Goal: Information Seeking & Learning: Check status

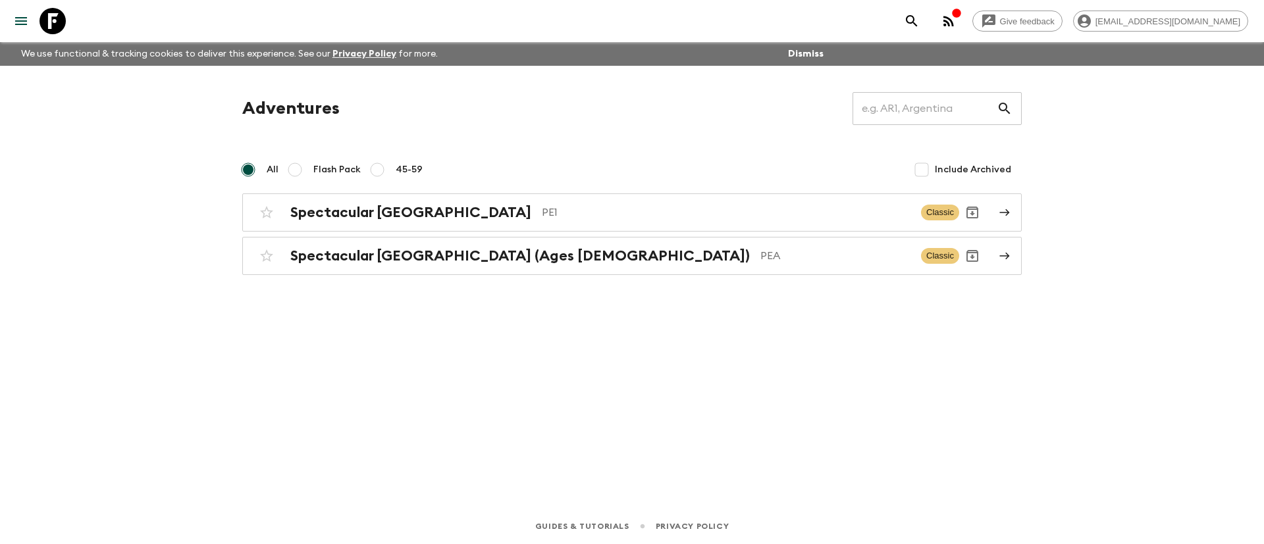
click at [455, 378] on div "Adventures ​ All Flash Pack 45-59 Include Archived Spectacular [GEOGRAPHIC_DATA…" at bounding box center [632, 269] width 842 height 406
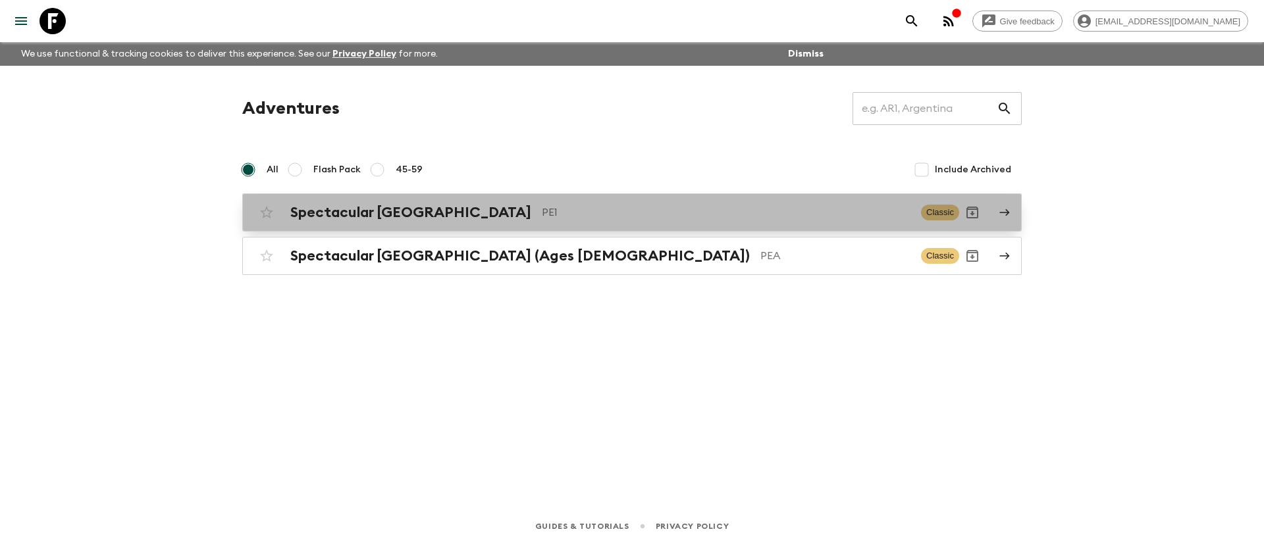
click at [403, 216] on h2 "Spectacular [GEOGRAPHIC_DATA]" at bounding box center [410, 212] width 241 height 17
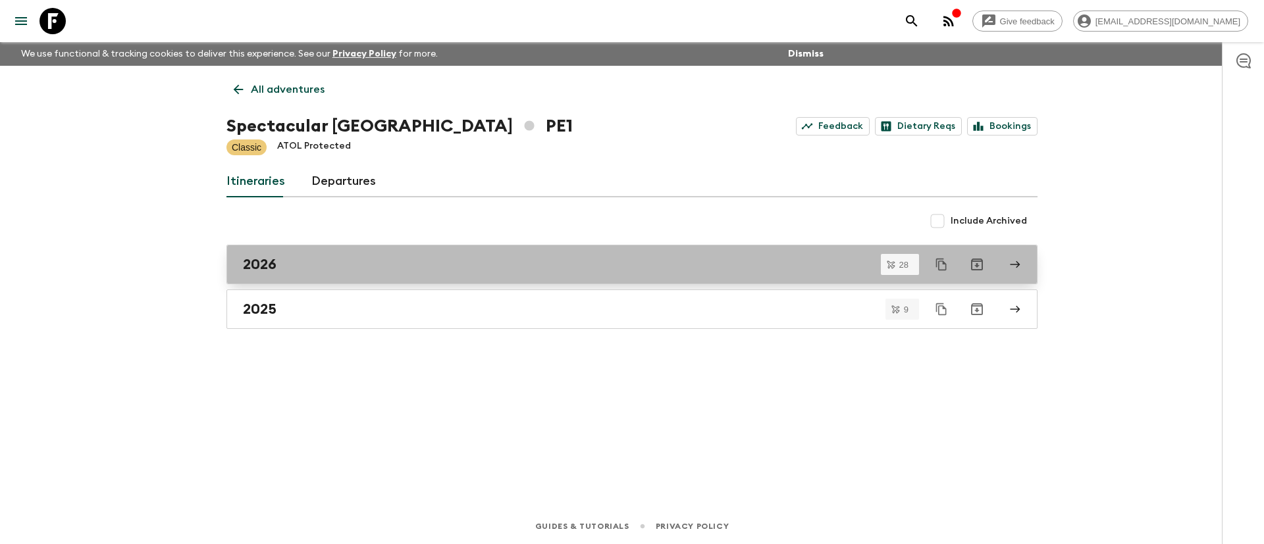
click at [291, 265] on div "2026" at bounding box center [619, 264] width 753 height 17
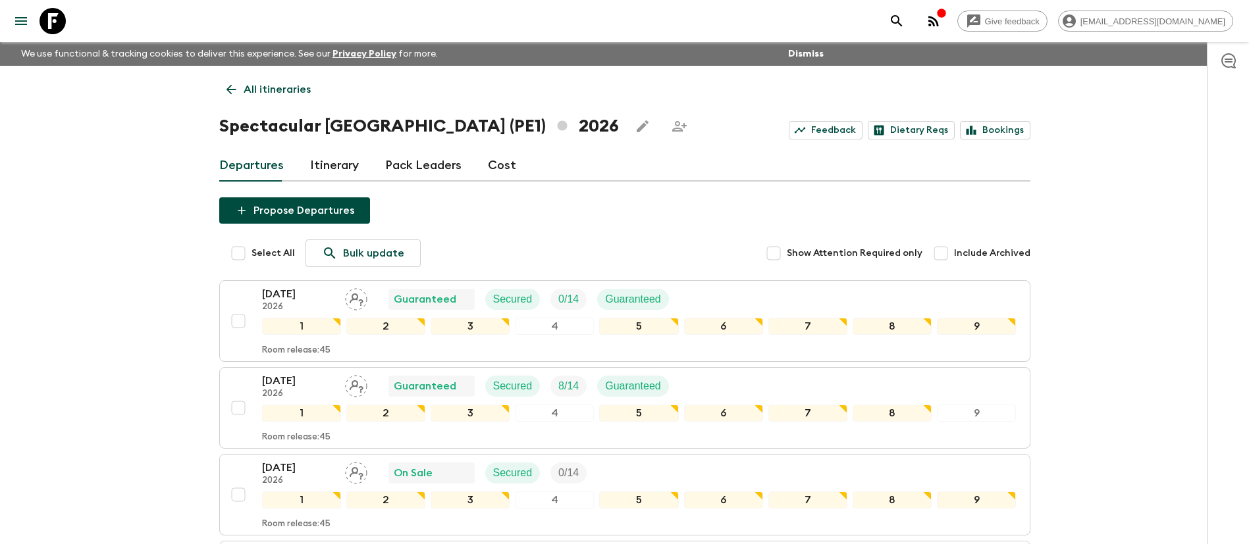
drag, startPoint x: 240, startPoint y: 256, endPoint x: 272, endPoint y: 261, distance: 31.9
click at [240, 255] on input "Select All" at bounding box center [238, 253] width 26 height 26
checkbox input "true"
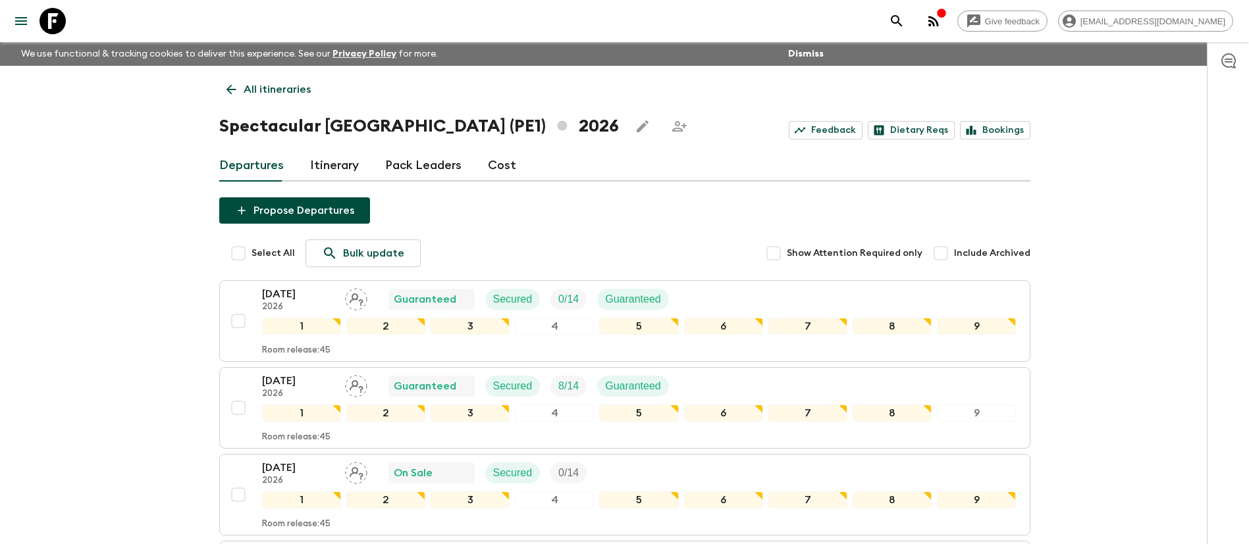
checkbox input "true"
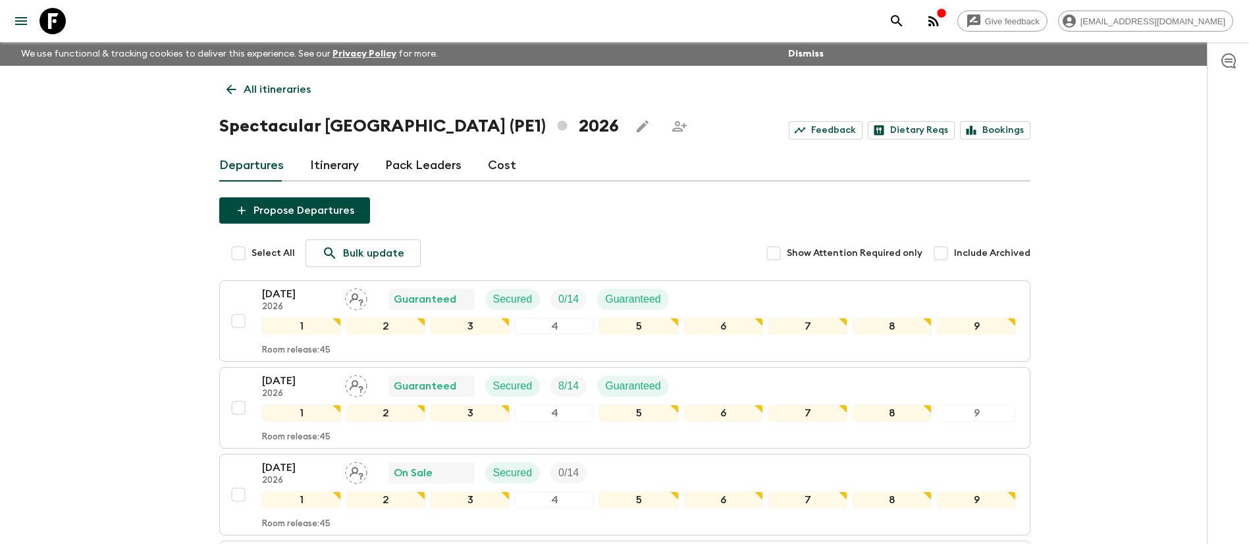
checkbox input "true"
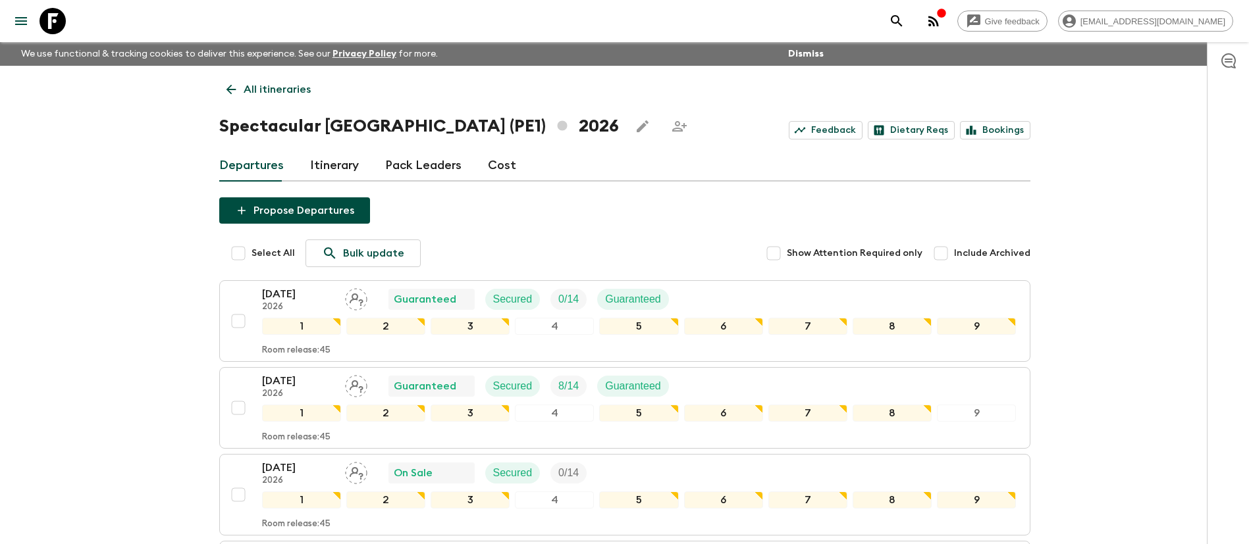
checkbox input "true"
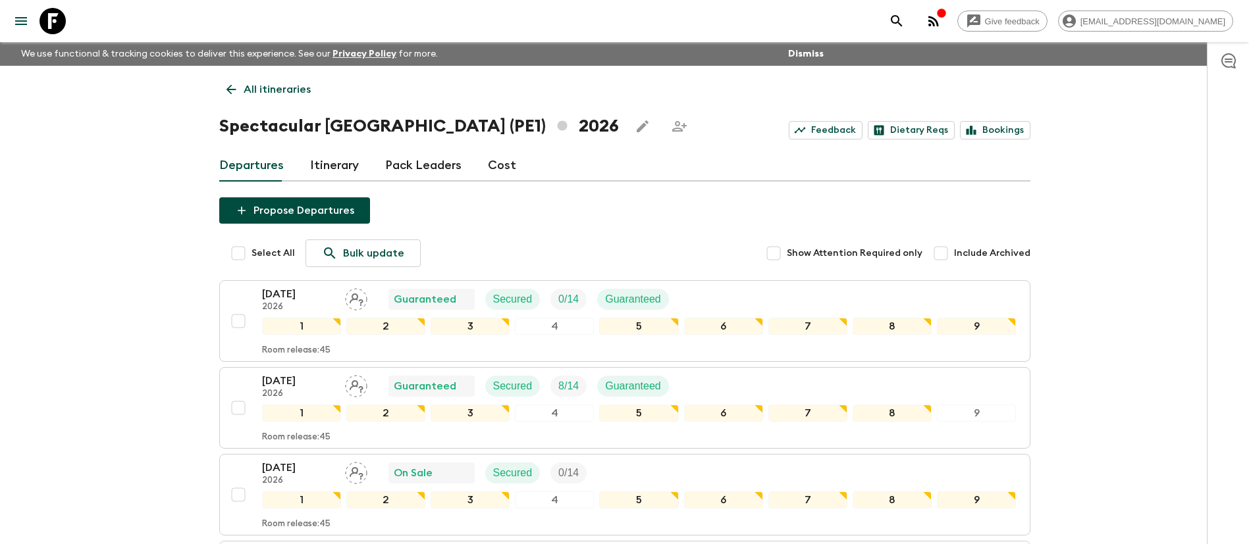
checkbox input "true"
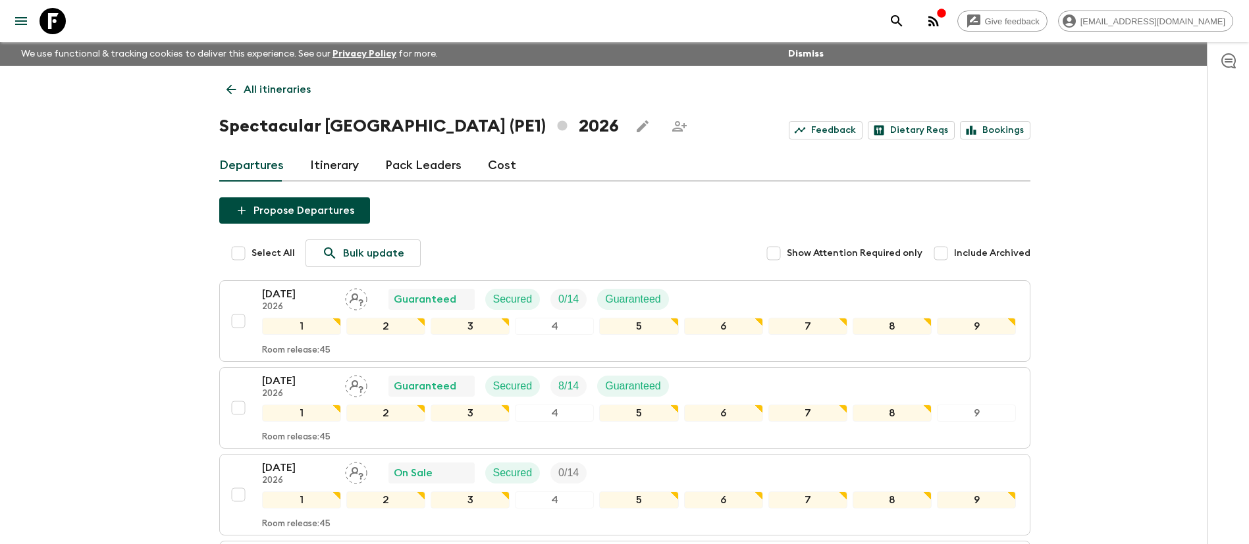
checkbox input "true"
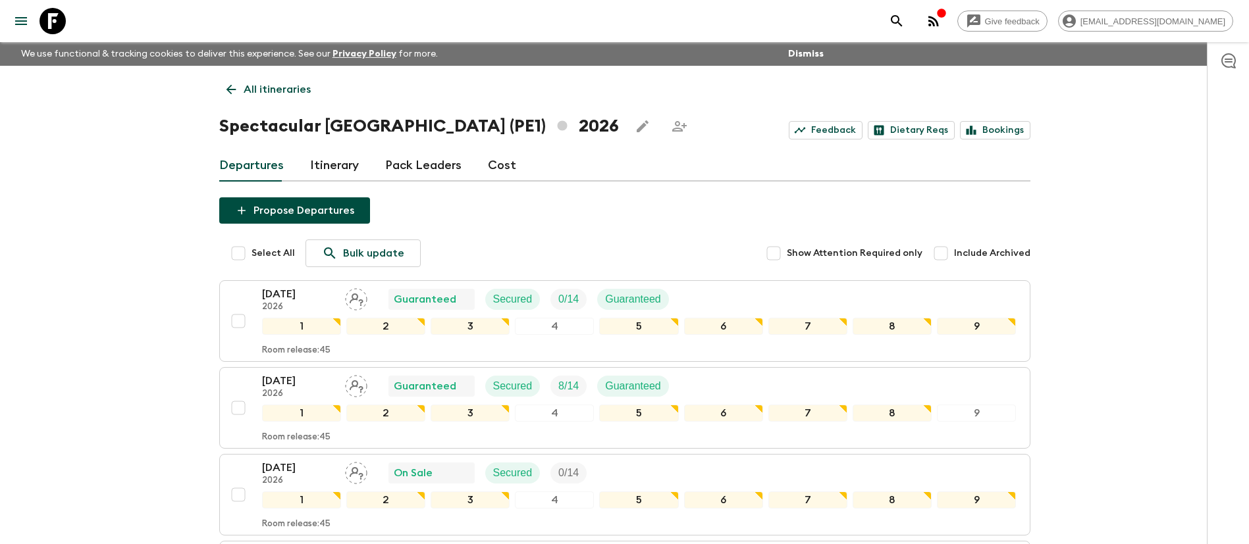
checkbox input "true"
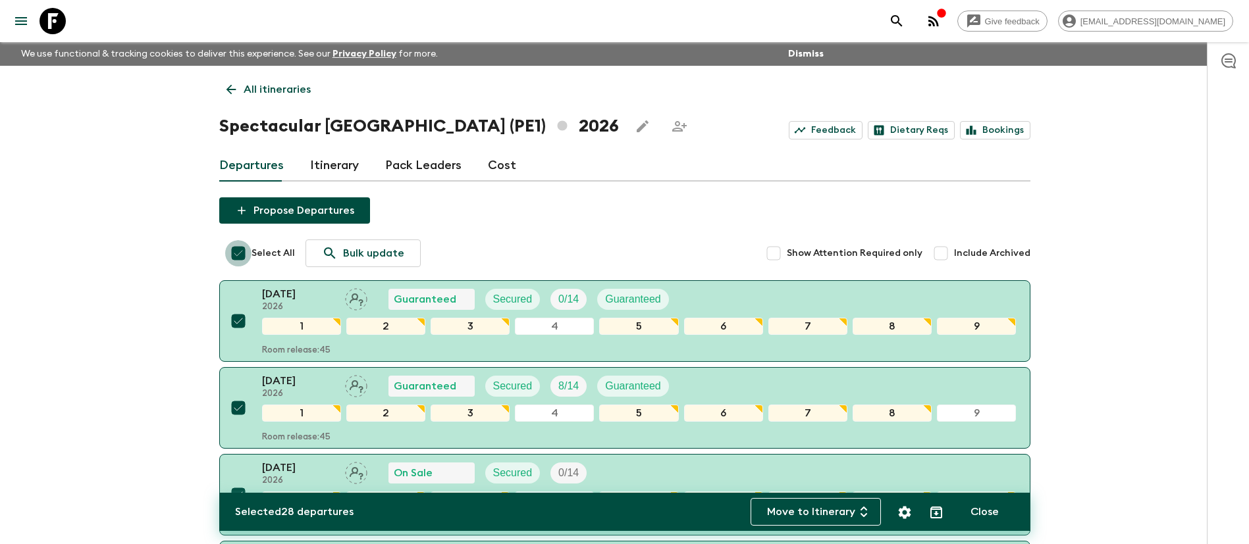
click at [238, 255] on input "Select All" at bounding box center [238, 253] width 26 height 26
checkbox input "false"
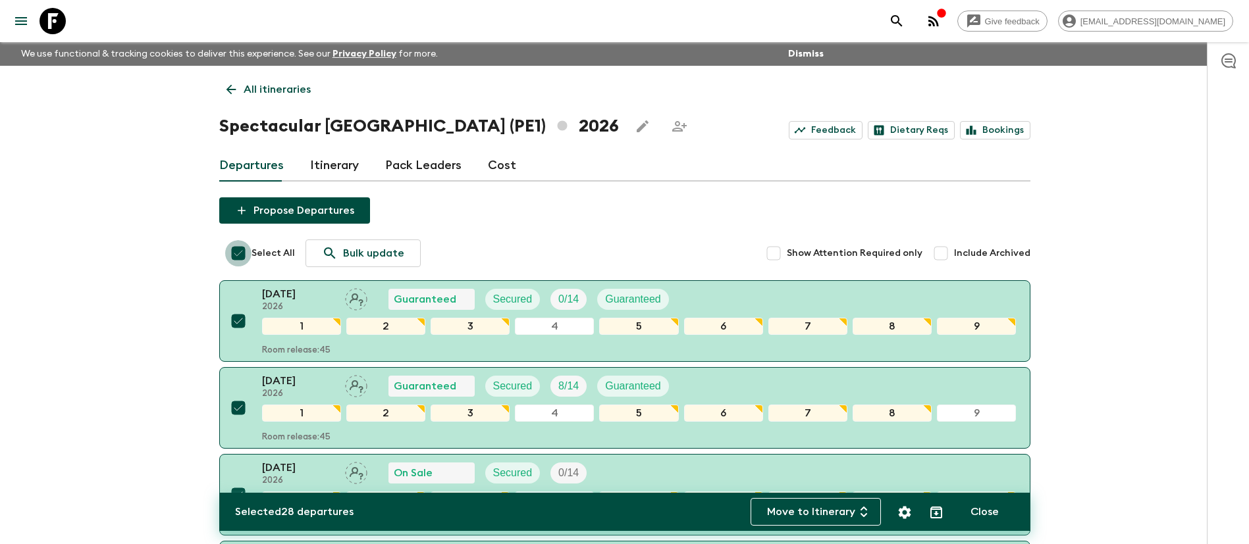
checkbox input "false"
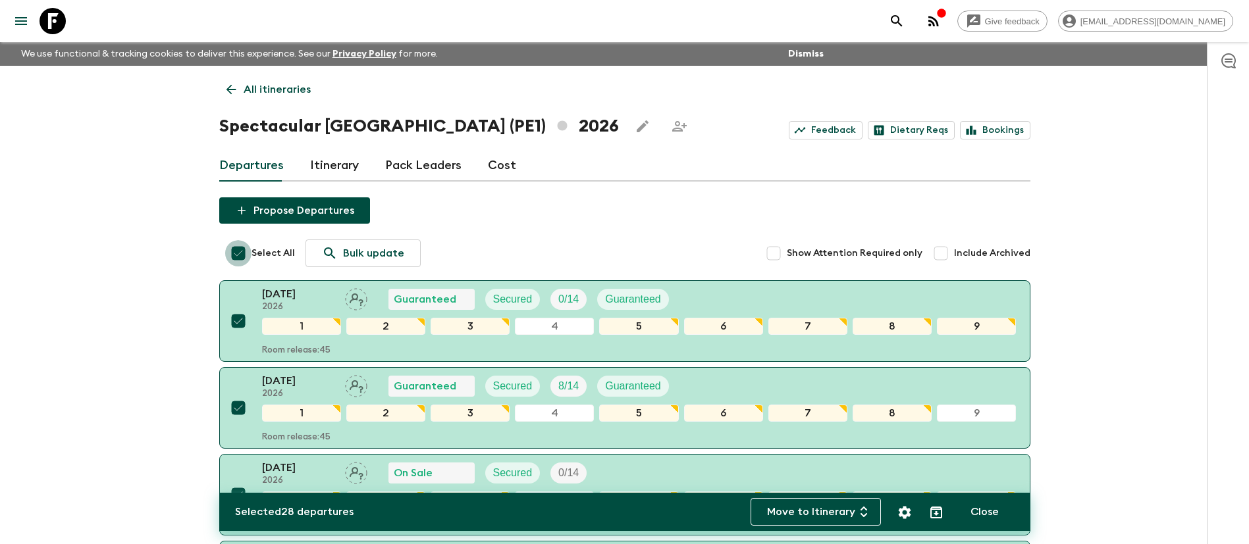
checkbox input "false"
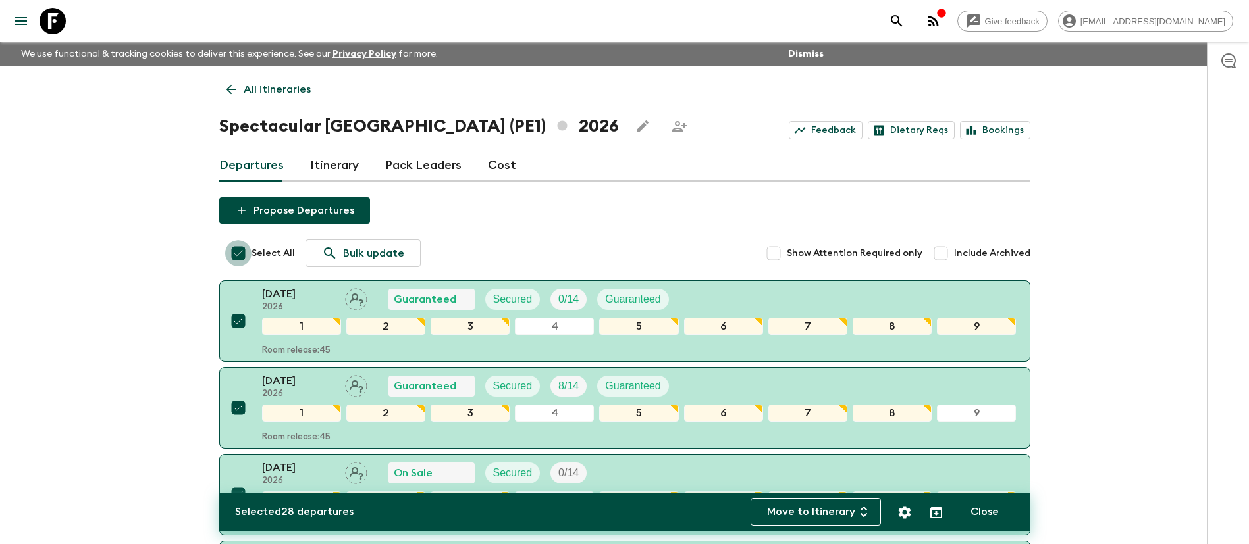
checkbox input "false"
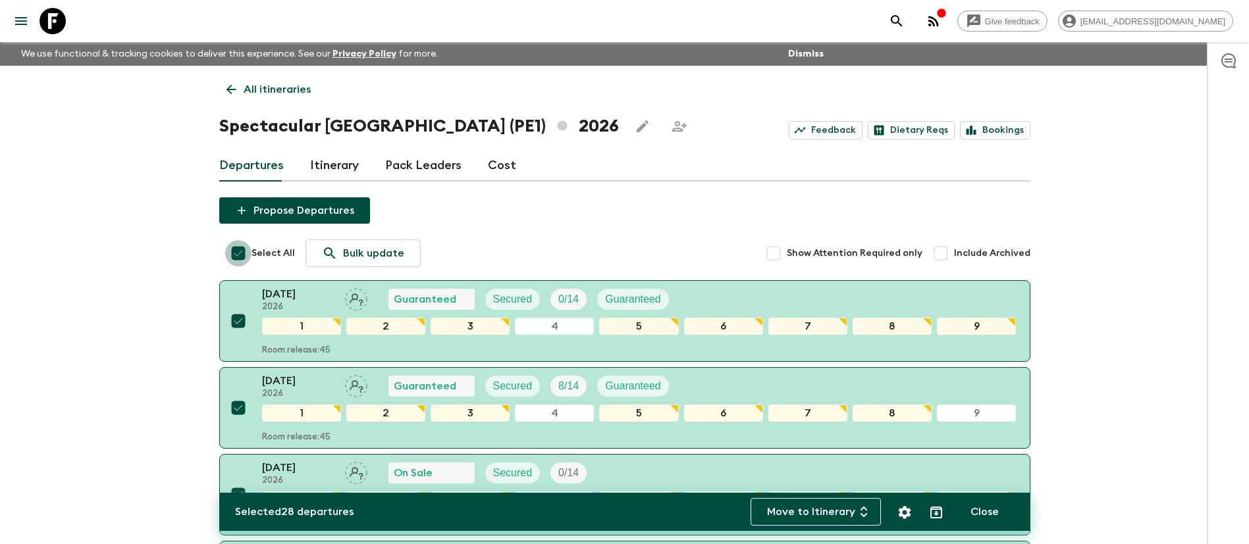
checkbox input "false"
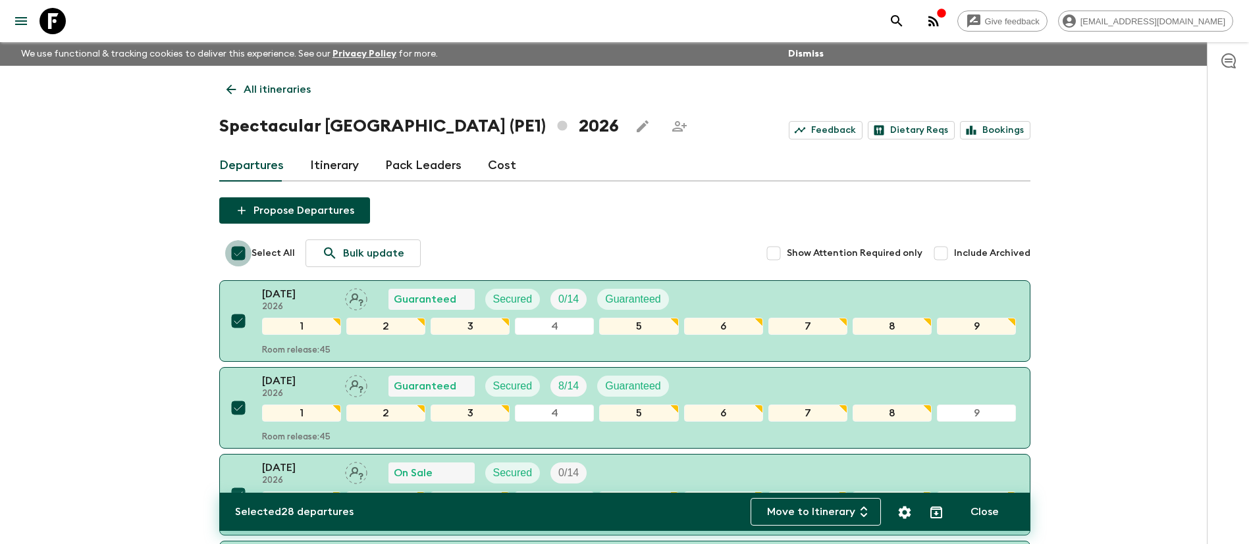
checkbox input "false"
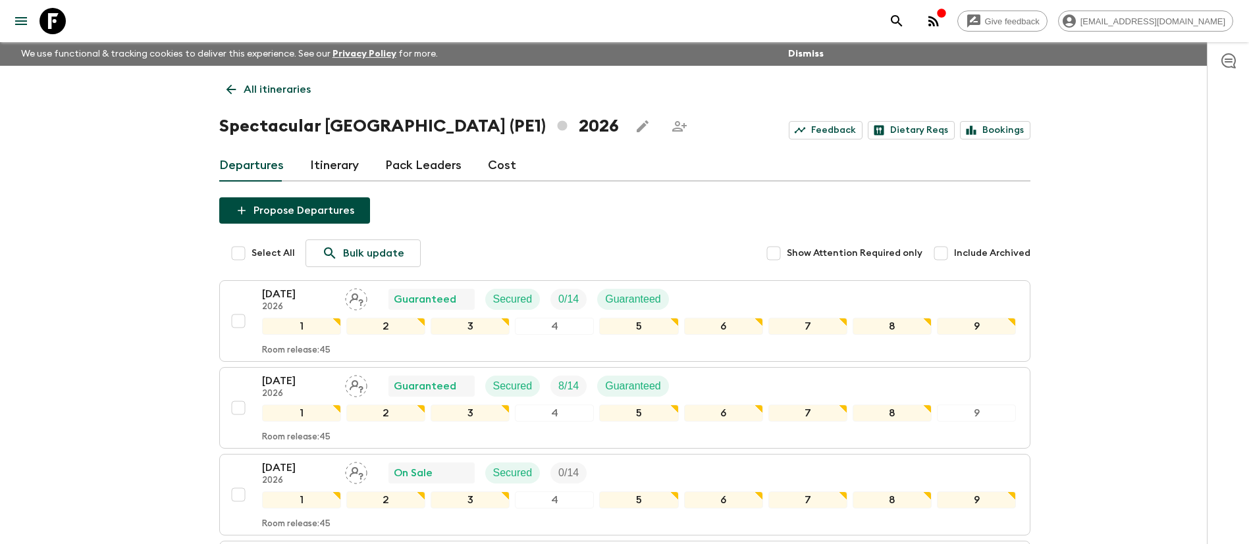
click at [263, 83] on p "All itineraries" at bounding box center [277, 90] width 67 height 16
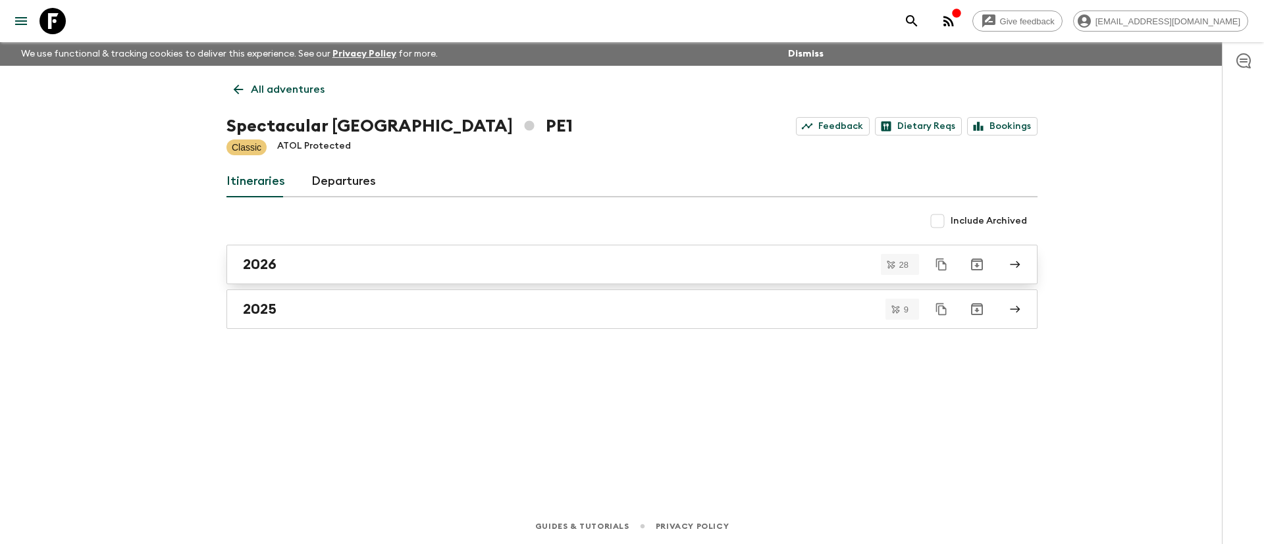
click at [255, 259] on h2 "2026" at bounding box center [260, 264] width 34 height 17
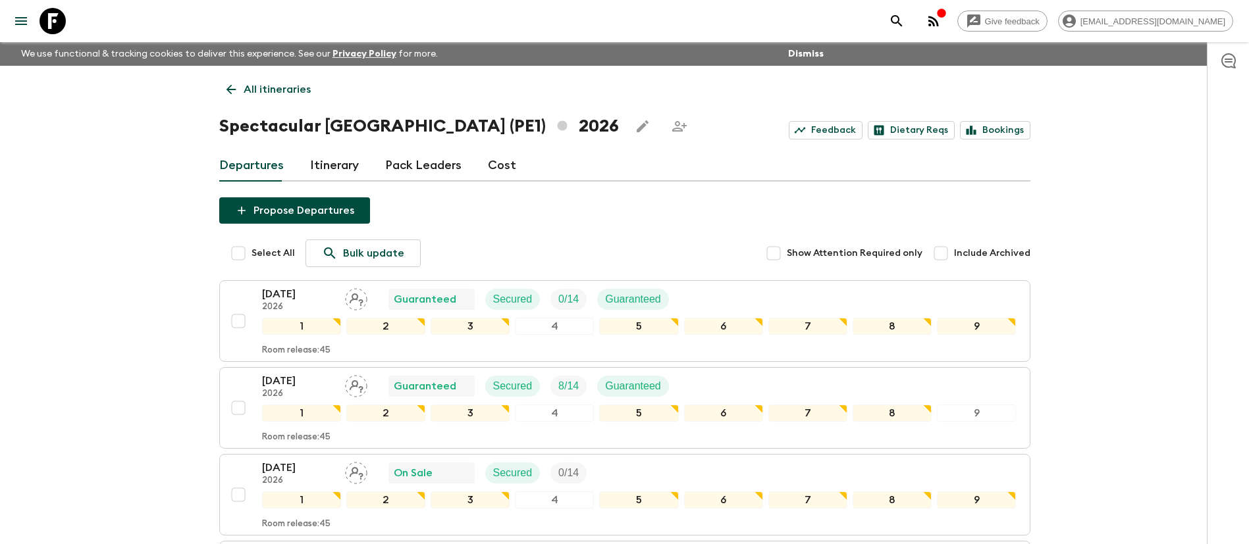
click at [262, 86] on p "All itineraries" at bounding box center [277, 90] width 67 height 16
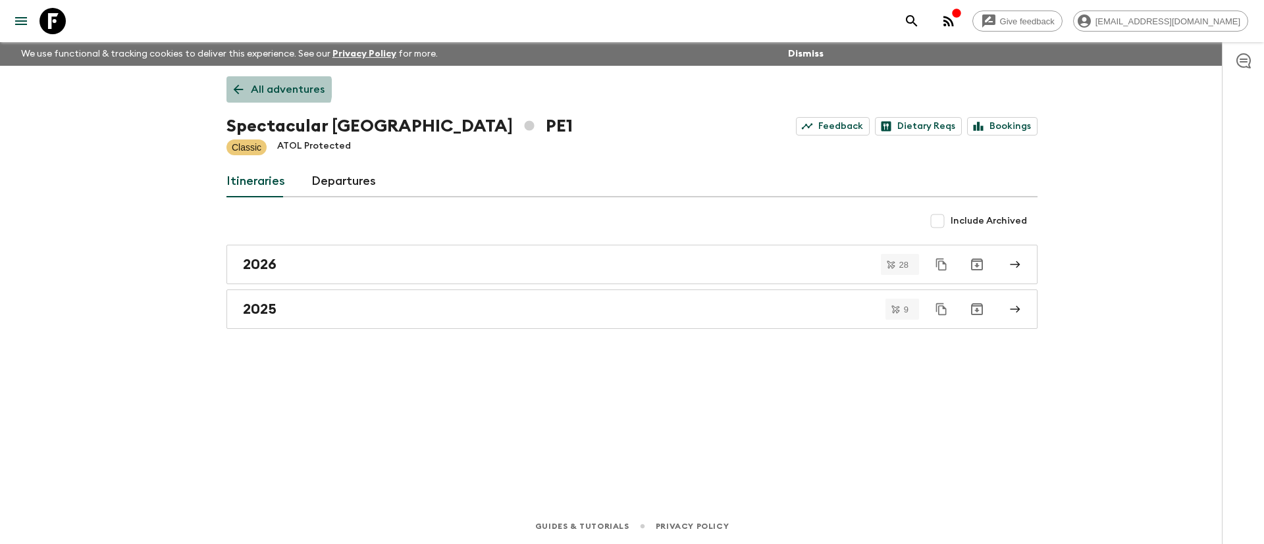
click at [275, 88] on p "All adventures" at bounding box center [288, 90] width 74 height 16
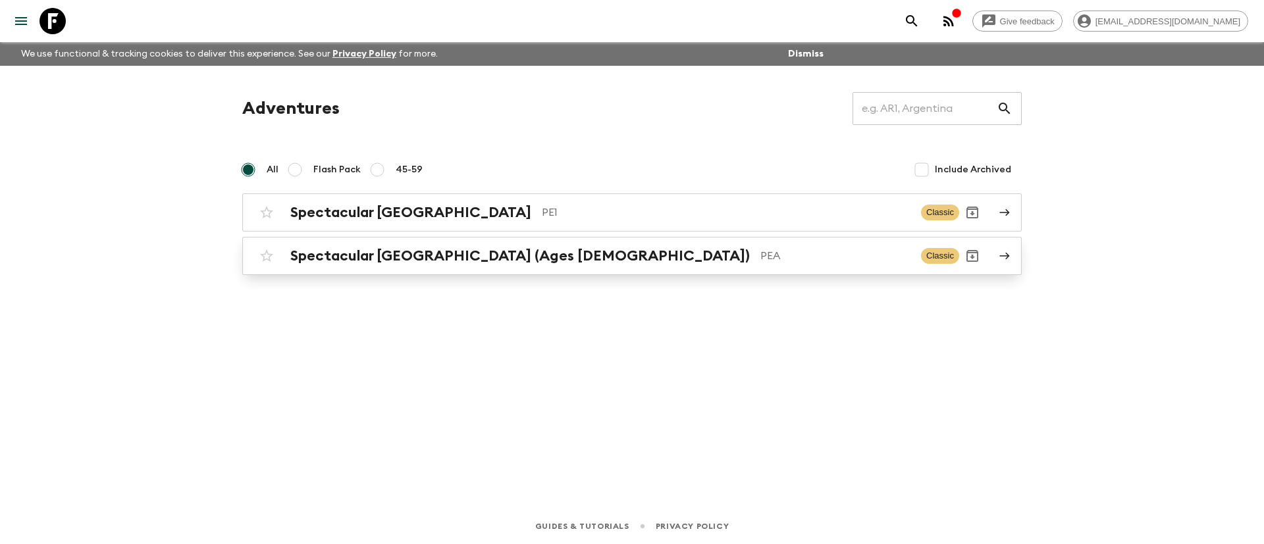
click at [362, 255] on h2 "Spectacular [GEOGRAPHIC_DATA] (Ages [DEMOGRAPHIC_DATA])" at bounding box center [519, 255] width 459 height 17
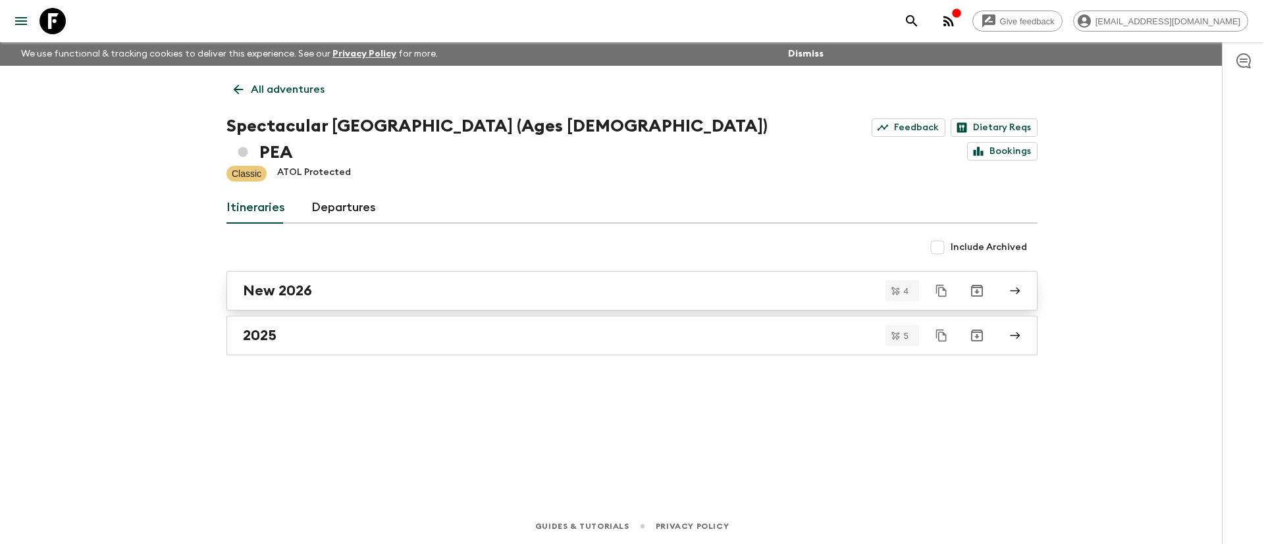
click at [305, 282] on h2 "New 2026" at bounding box center [277, 290] width 69 height 17
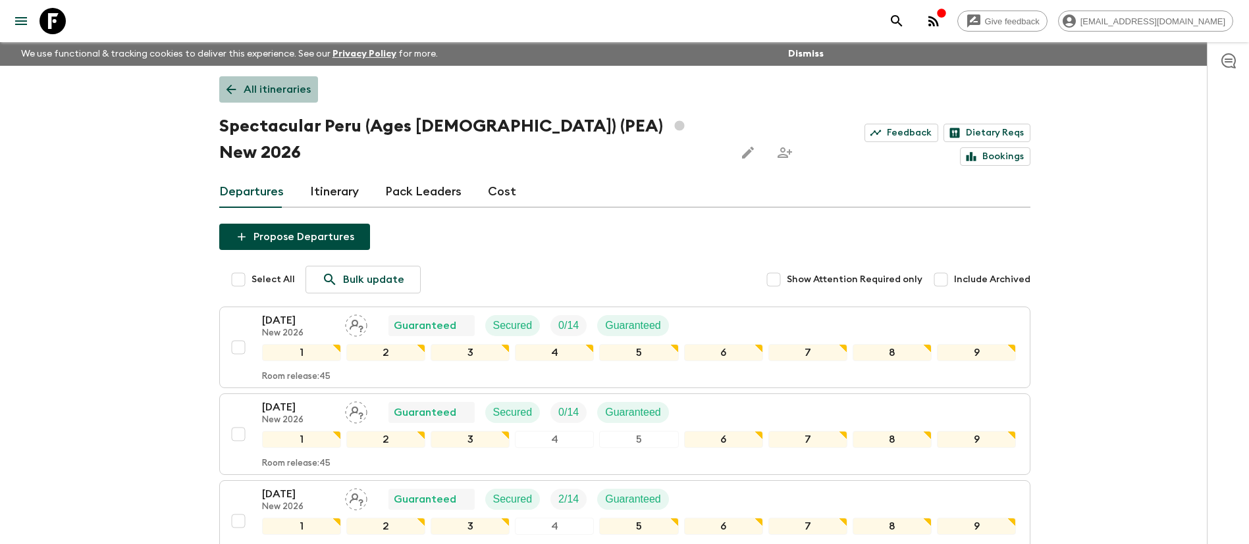
click at [274, 91] on p "All itineraries" at bounding box center [277, 90] width 67 height 16
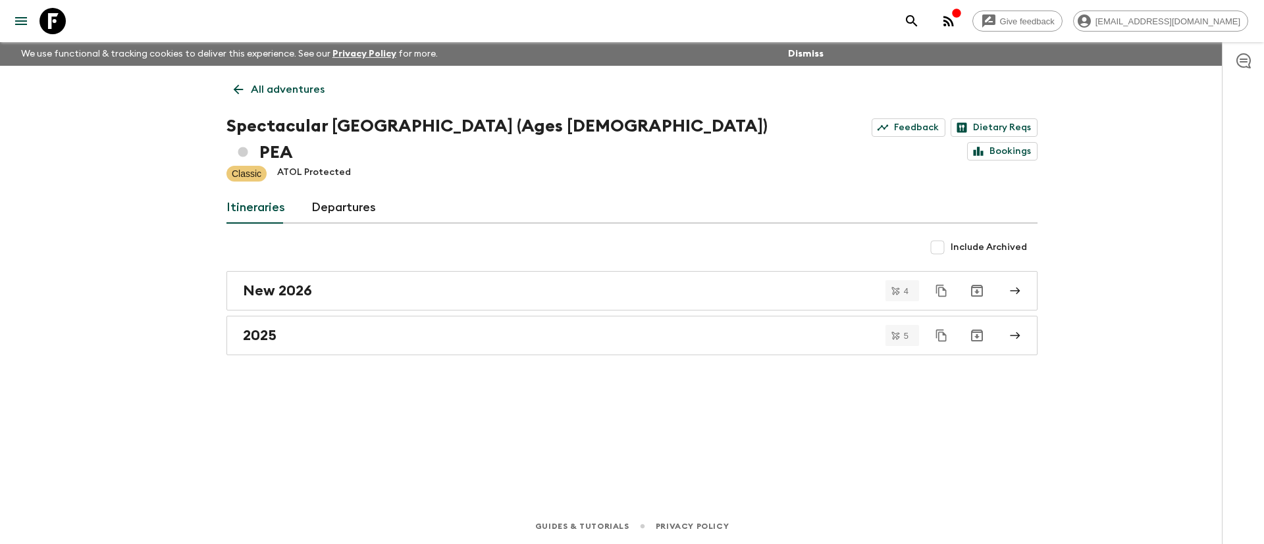
click at [500, 374] on div "All adventures Spectacular [GEOGRAPHIC_DATA] (Ages [DEMOGRAPHIC_DATA]) PEA Feed…" at bounding box center [632, 269] width 842 height 406
click at [259, 74] on div "All adventures Spectacular [GEOGRAPHIC_DATA] (Ages [DEMOGRAPHIC_DATA]) PEA Feed…" at bounding box center [632, 269] width 842 height 406
click at [271, 82] on p "All adventures" at bounding box center [288, 90] width 74 height 16
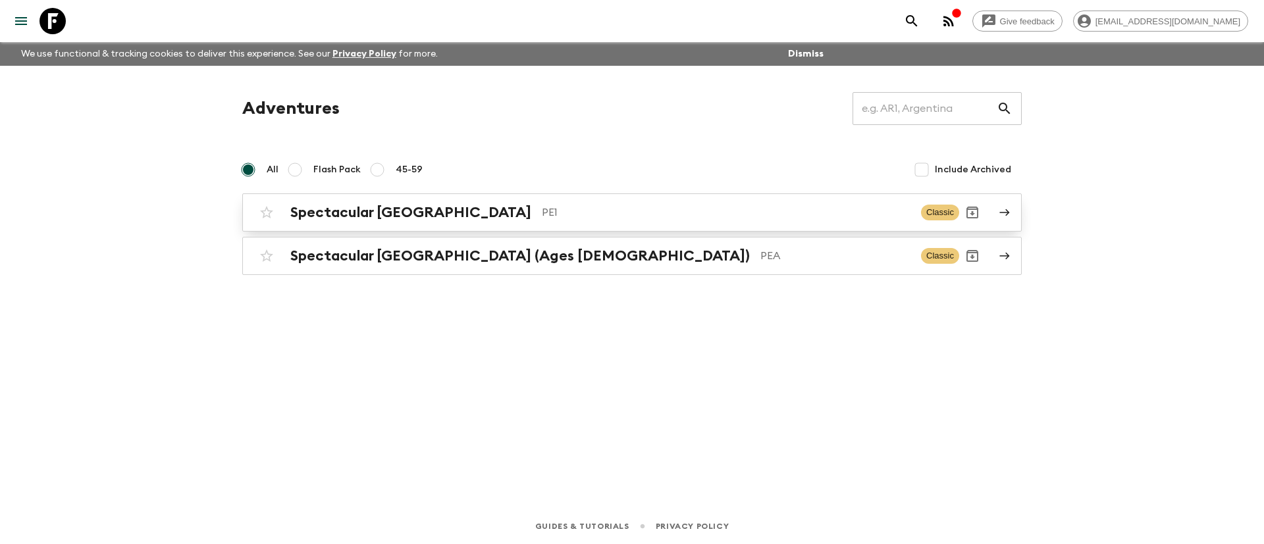
click at [542, 211] on p "PE1" at bounding box center [726, 213] width 369 height 16
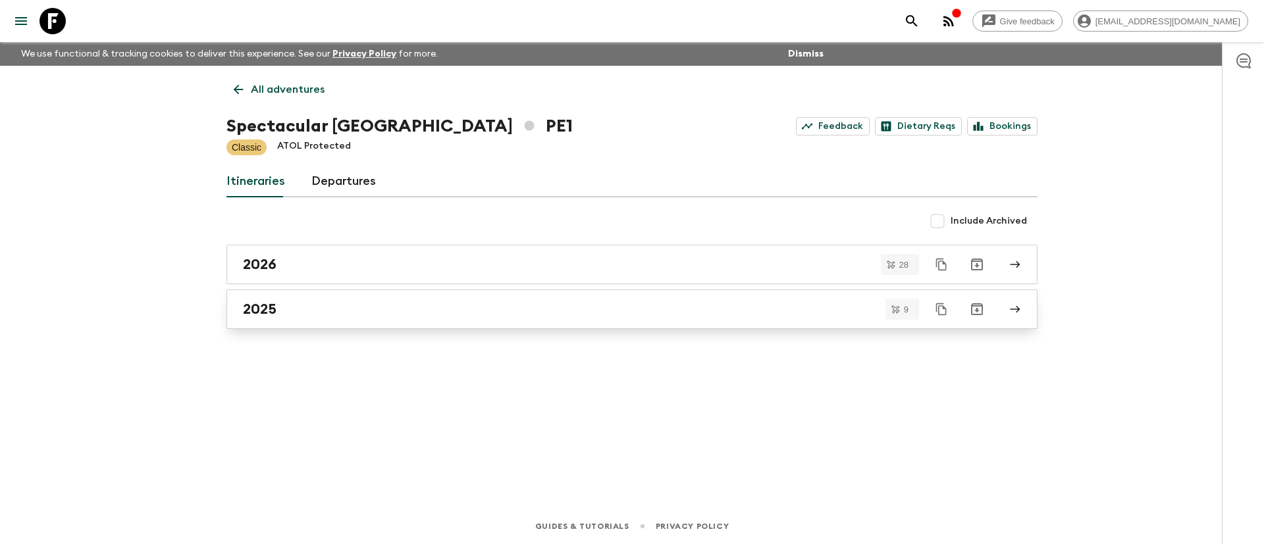
click at [413, 307] on div "2025" at bounding box center [619, 309] width 753 height 17
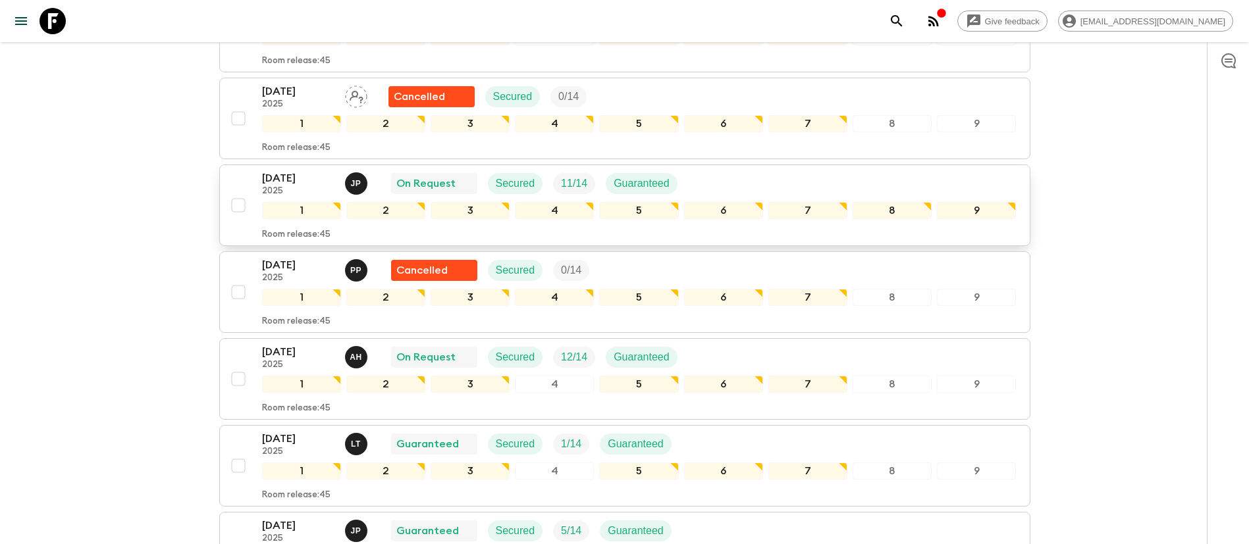
scroll to position [494, 0]
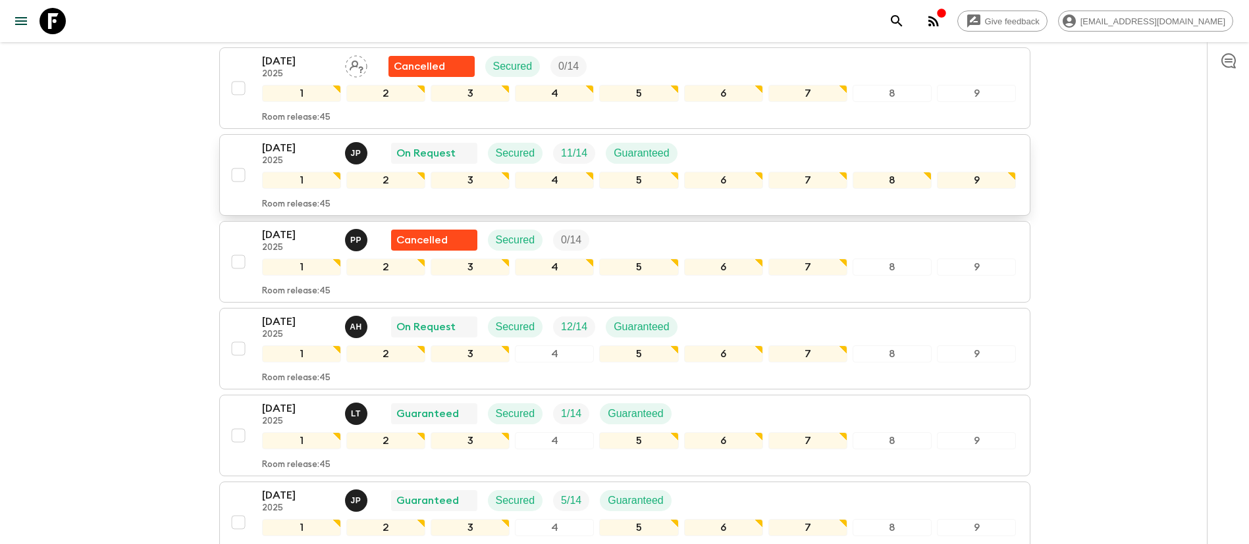
click at [731, 149] on div "[DATE] 2025 J P On Request Secured 11 / 14 Guaranteed" at bounding box center [639, 153] width 754 height 26
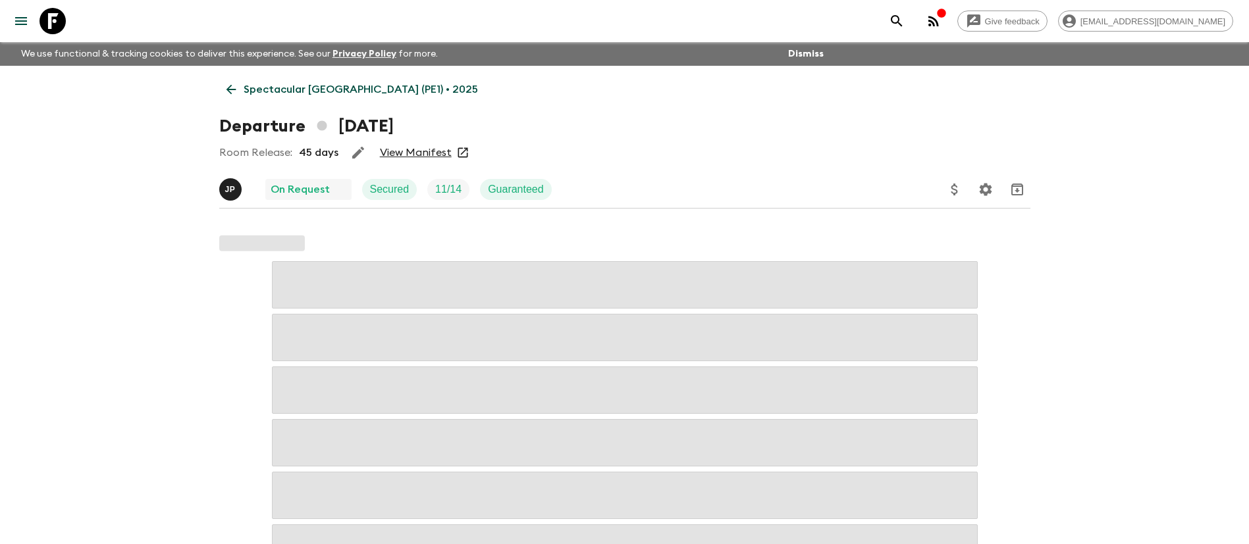
click at [407, 155] on link "View Manifest" at bounding box center [416, 152] width 72 height 13
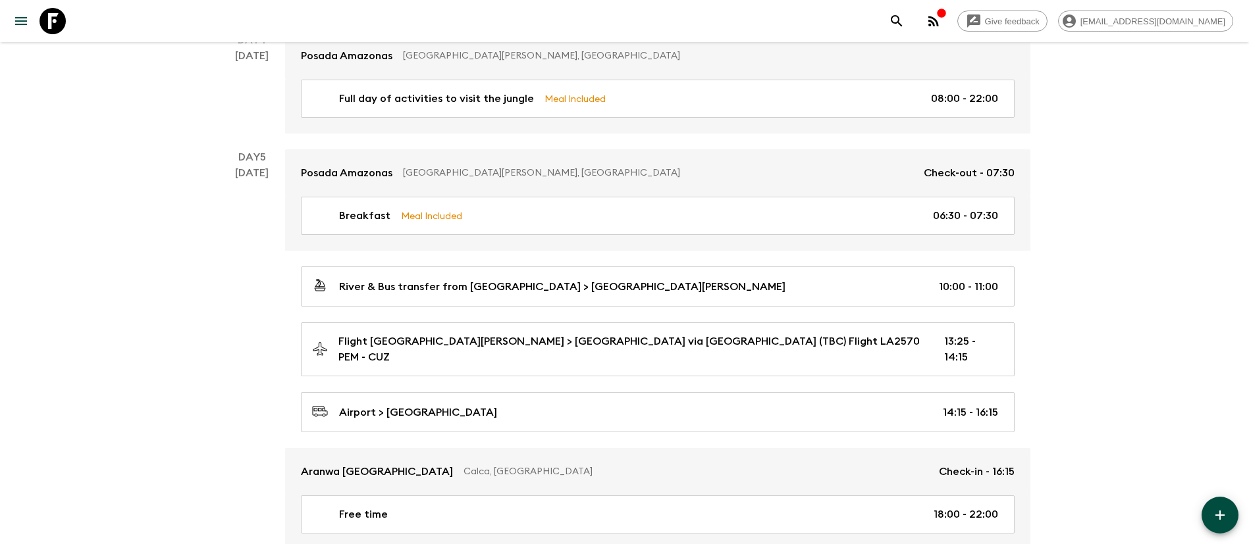
scroll to position [1185, 0]
